Goal: Find specific page/section

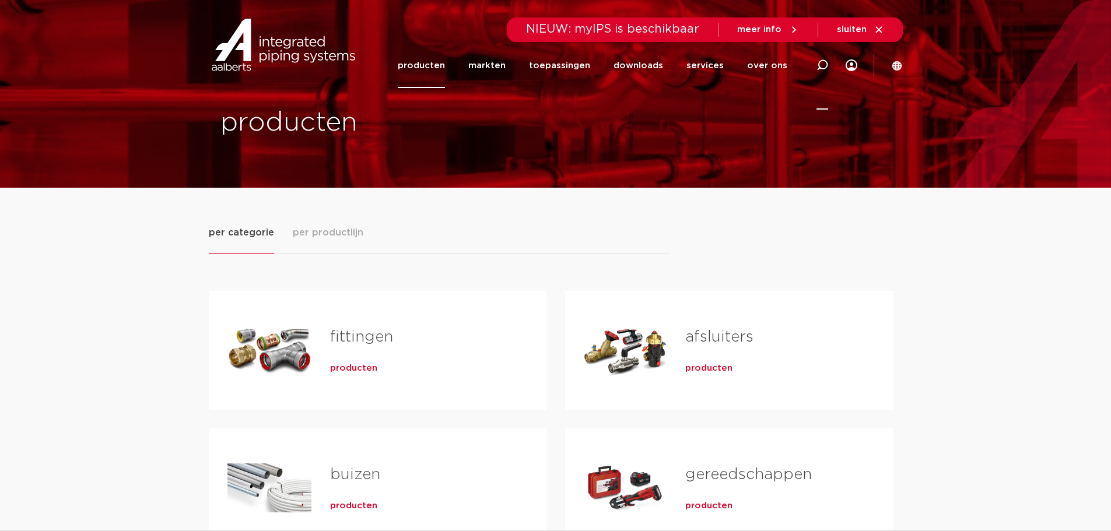
click at [828, 64] on icon at bounding box center [822, 65] width 12 height 12
paste input "8711403484299"
type input "8711403484299"
click button "Zoeken" at bounding box center [0, 0] width 0 height 0
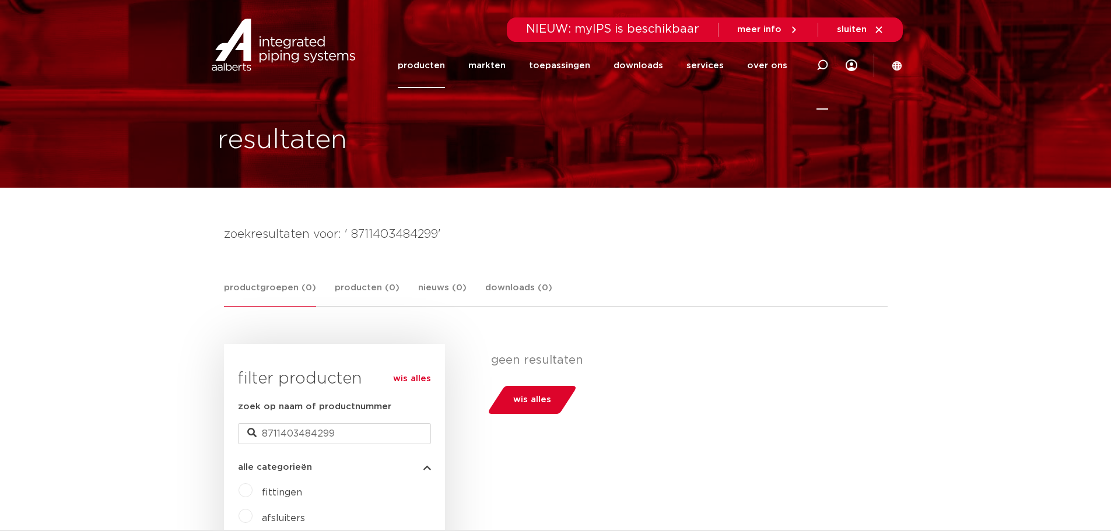
click at [824, 66] on icon at bounding box center [822, 65] width 12 height 12
paste input "3595527"
type input "3595527"
click button "Zoeken" at bounding box center [0, 0] width 0 height 0
